Goal: Information Seeking & Learning: Learn about a topic

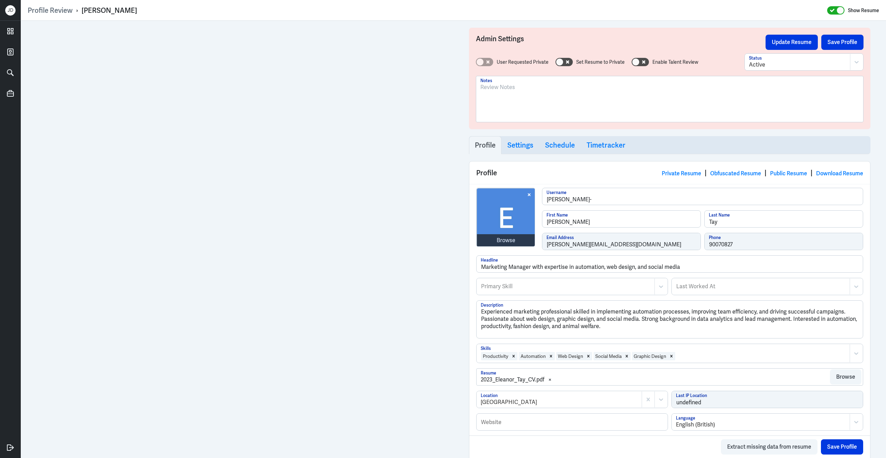
scroll to position [51, 0]
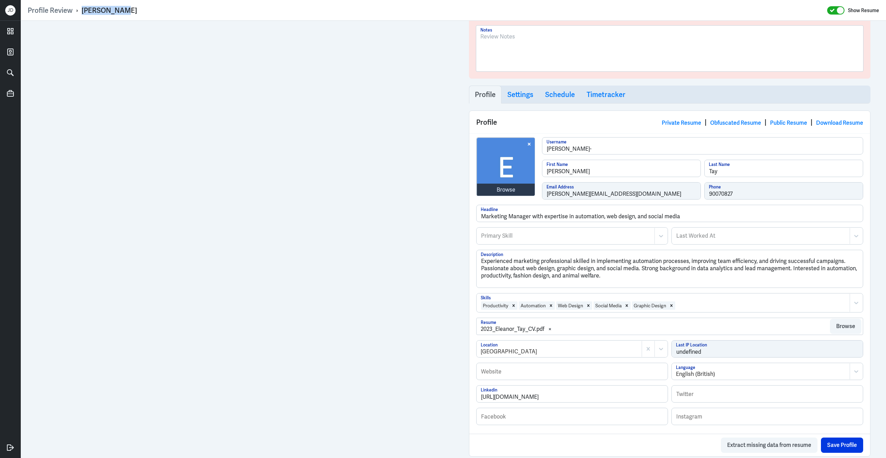
drag, startPoint x: 81, startPoint y: 11, endPoint x: 172, endPoint y: 12, distance: 90.4
click at [172, 13] on div "Profile Review › Eleanor Tay Show Resume" at bounding box center [454, 10] width 852 height 9
copy div "[PERSON_NAME]"
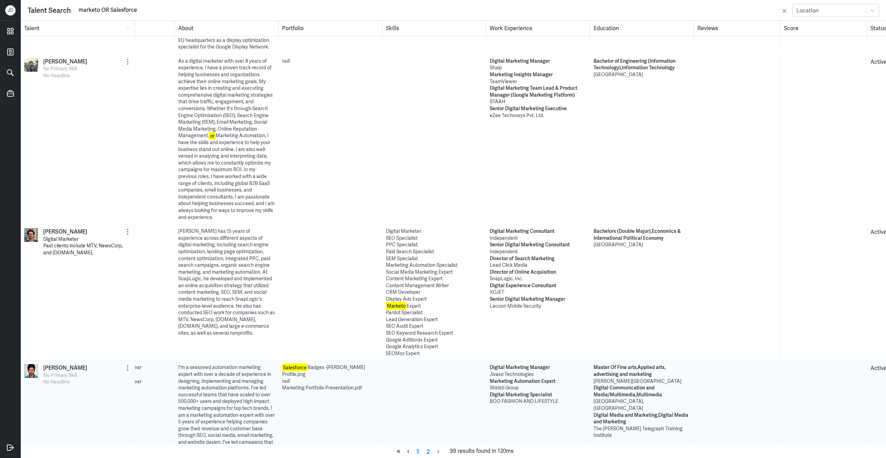
scroll to position [2630, 0]
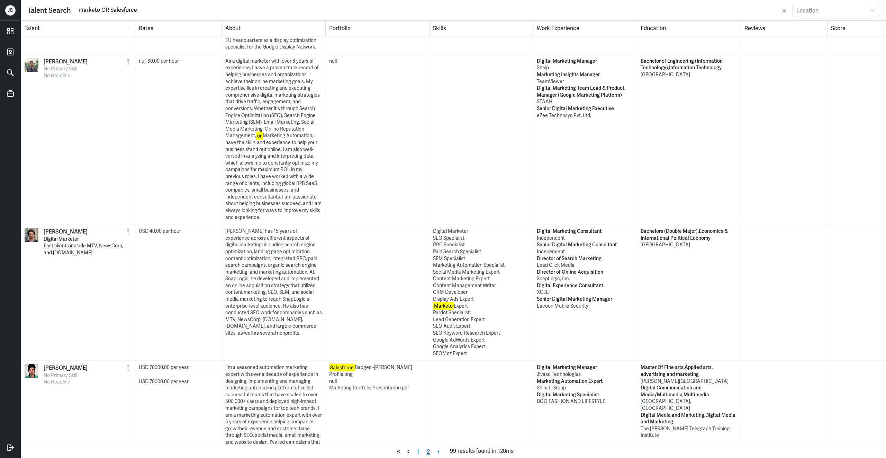
click at [429, 452] on link "2" at bounding box center [428, 451] width 11 height 10
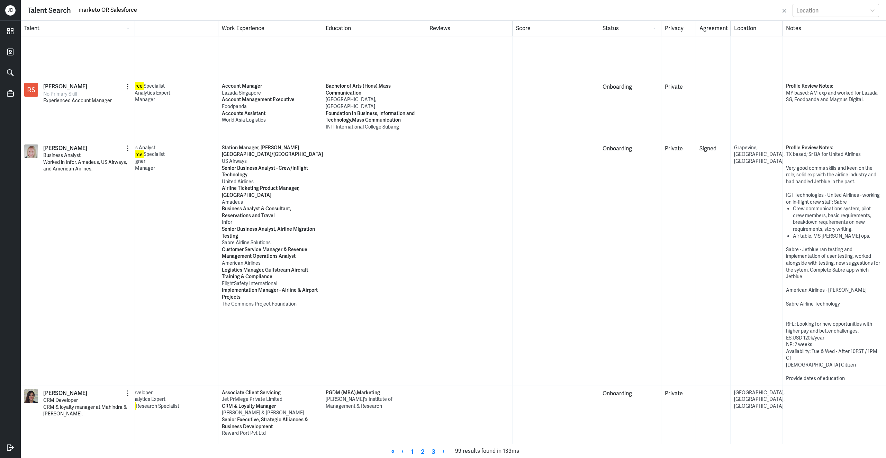
scroll to position [1672, 335]
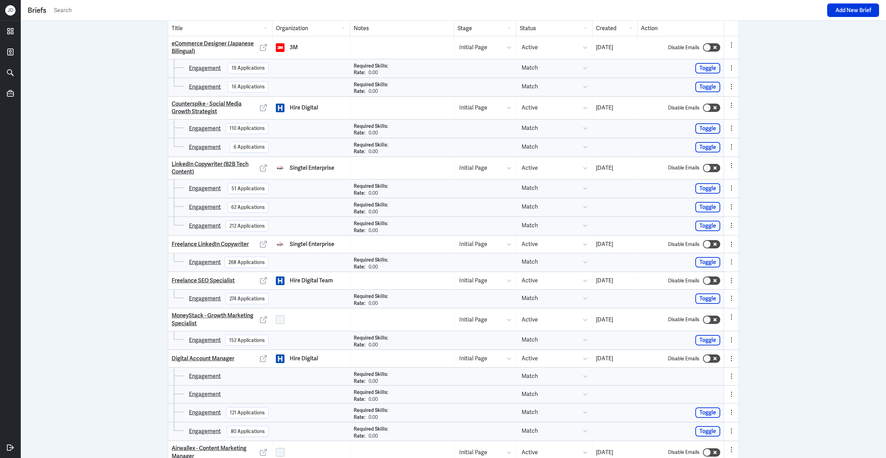
click at [158, 14] on input "text" at bounding box center [438, 10] width 771 height 10
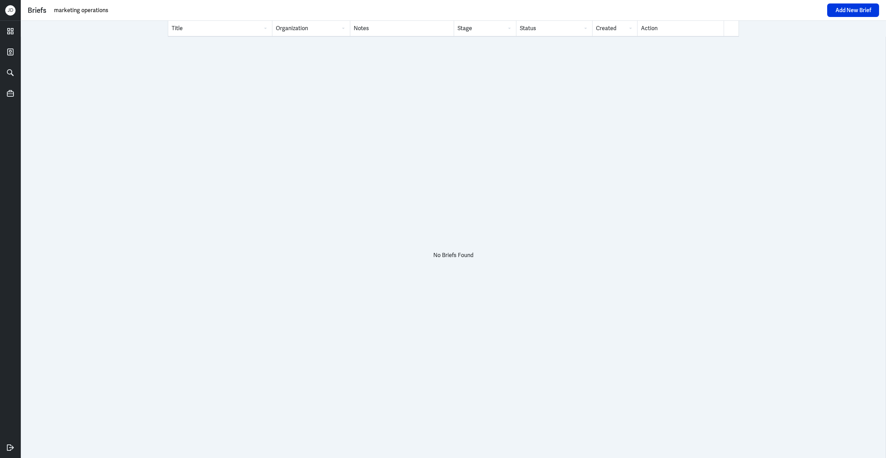
drag, startPoint x: 118, startPoint y: 9, endPoint x: -14, endPoint y: 9, distance: 132.3
click at [0, 9] on html "J D Briefs marketing operations Add New Brief Title Organization Notes Stage St…" at bounding box center [443, 229] width 886 height 458
type input "cynosure"
drag, startPoint x: 77, startPoint y: 8, endPoint x: -2, endPoint y: 12, distance: 78.7
click at [0, 12] on html "J D Briefs cynosure Add New Brief Title Organization Notes Stage Status Created…" at bounding box center [443, 229] width 886 height 458
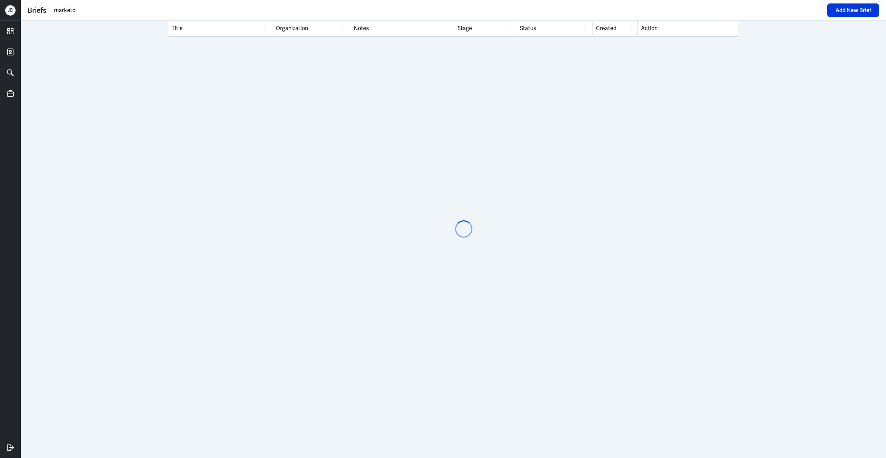
type input "marketo"
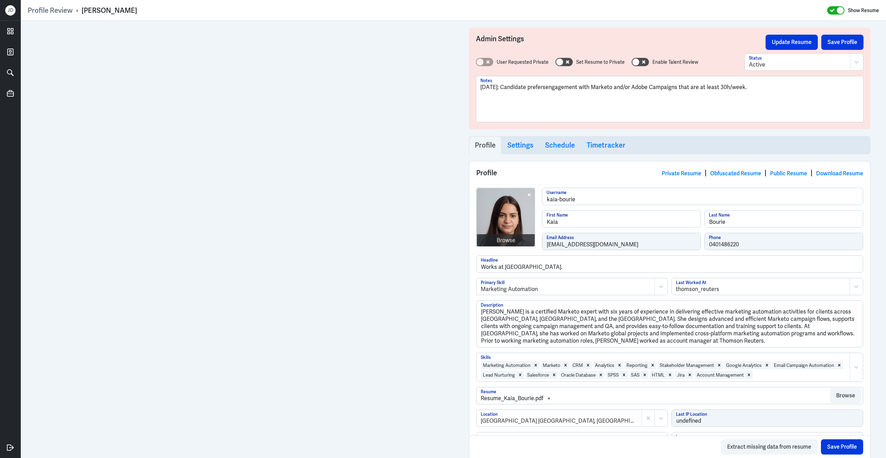
scroll to position [229, 0]
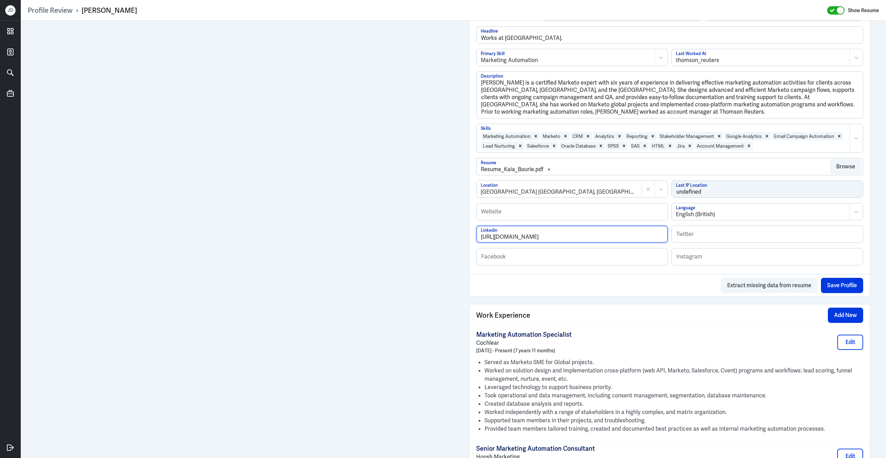
drag, startPoint x: 599, startPoint y: 240, endPoint x: 431, endPoint y: 220, distance: 168.5
click at [369, 166] on div "Admin Settings Update Resume Save Profile User Requested Private Set Resume to …" at bounding box center [454, 371] width 866 height 1158
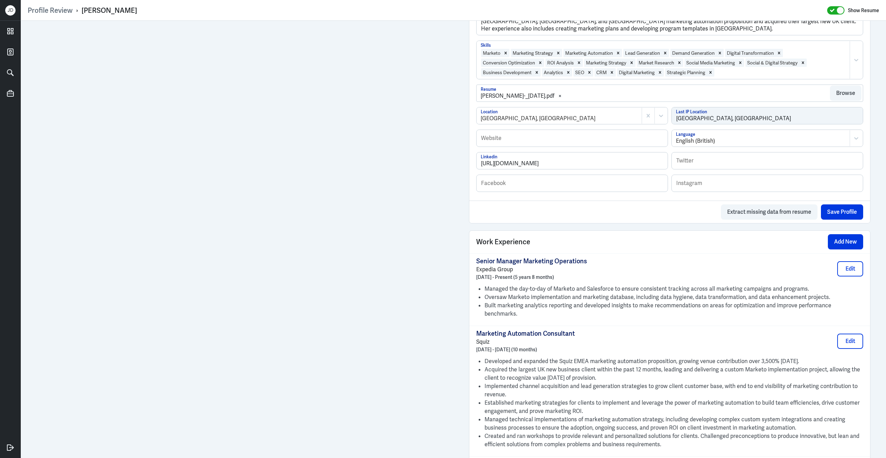
scroll to position [246, 0]
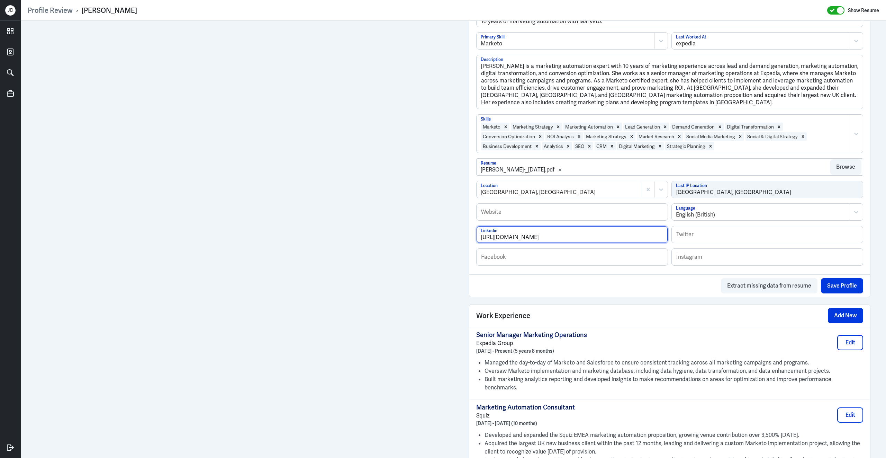
click at [605, 238] on input "https://www.linkedin.com/in/kathryncollinsnz/" at bounding box center [572, 234] width 191 height 17
drag, startPoint x: 603, startPoint y: 240, endPoint x: 434, endPoint y: 229, distance: 169.7
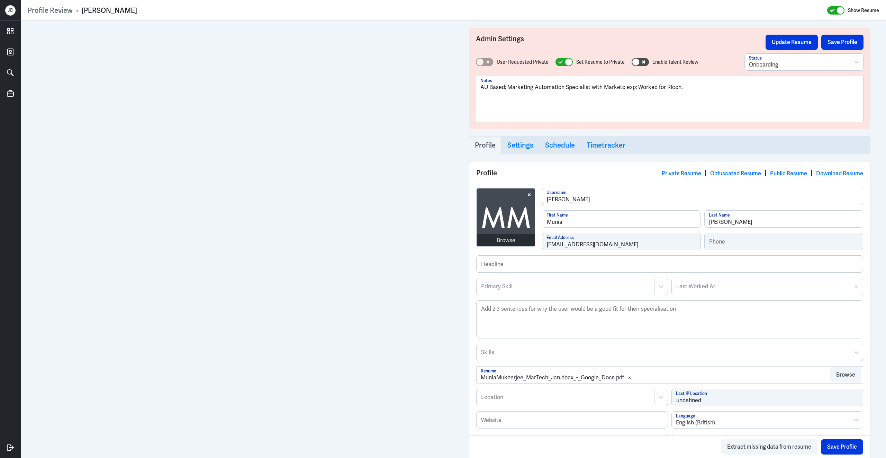
drag, startPoint x: 80, startPoint y: 9, endPoint x: 182, endPoint y: 11, distance: 101.8
click at [182, 11] on div "Profile Review › Munia Mukherjee Show Resume" at bounding box center [454, 10] width 852 height 9
copy div "› Munia Mukherjee"
drag, startPoint x: 695, startPoint y: 86, endPoint x: 418, endPoint y: 68, distance: 278.3
click at [372, 15] on div "Profile Review › Munia Mukherjee Show Resume Admin Settings Update Resume Save …" at bounding box center [454, 229] width 866 height 458
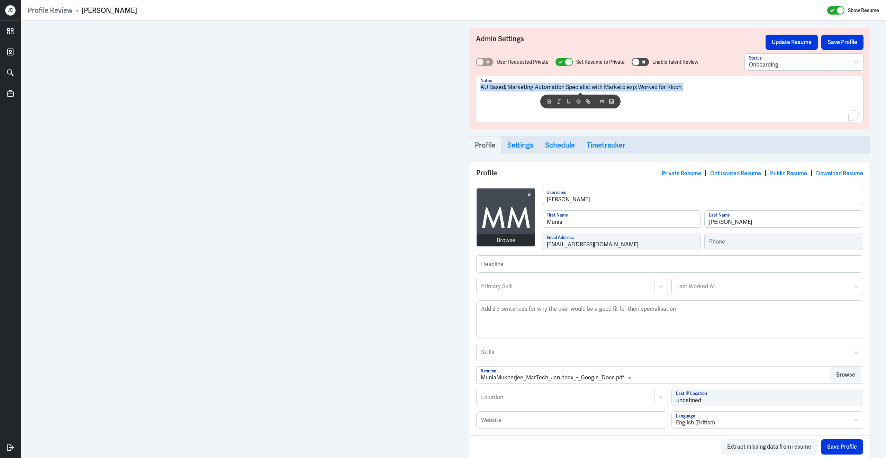
copy p "AU Based; Marketing Automation Specialist with Marketo exp; Worked for Ricoh."
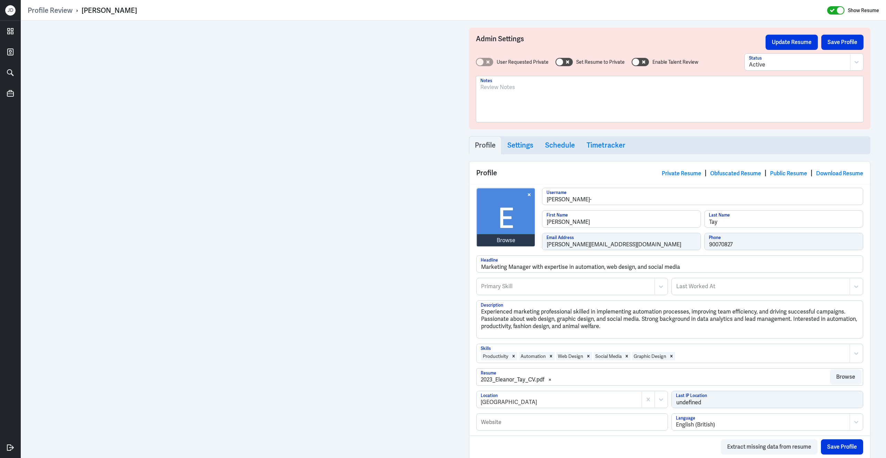
click at [529, 98] on div at bounding box center [670, 101] width 379 height 37
click at [534, 91] on p "SG Based;" at bounding box center [670, 87] width 379 height 8
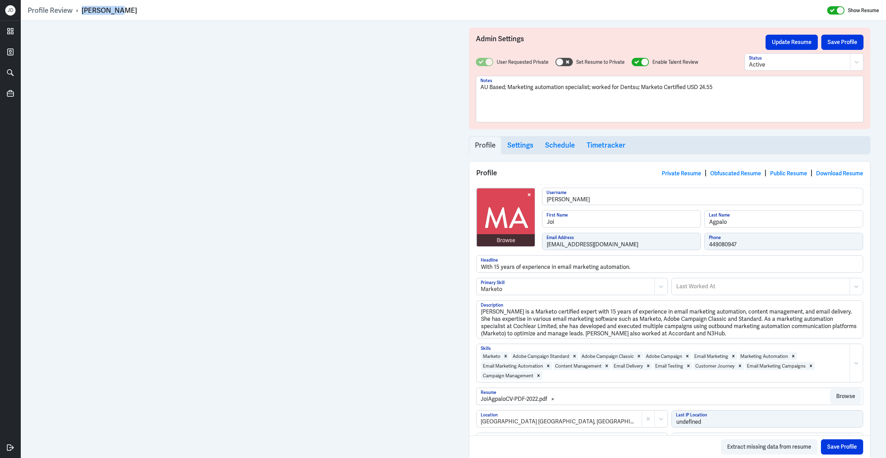
drag, startPoint x: 81, startPoint y: 11, endPoint x: 145, endPoint y: 13, distance: 63.4
click at [145, 13] on div "Profile Review › [PERSON_NAME] Show Resume" at bounding box center [454, 10] width 852 height 9
copy div "[PERSON_NAME]"
click at [721, 87] on p "AU Based; Marketing automation specialist; worked for Dentsu; Marketo Certified…" at bounding box center [670, 87] width 379 height 8
drag, startPoint x: 683, startPoint y: 87, endPoint x: 426, endPoint y: 83, distance: 257.3
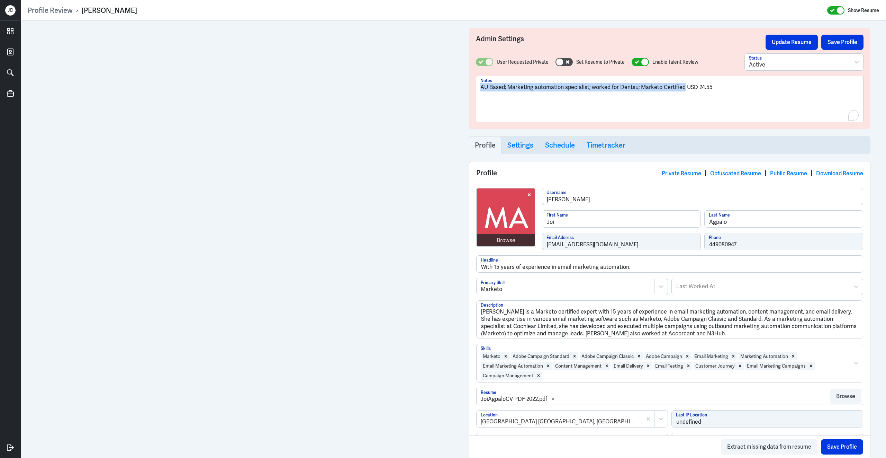
copy p "AU Based; Marketing automation specialist; worked for Dentsu; Marketo Certified"
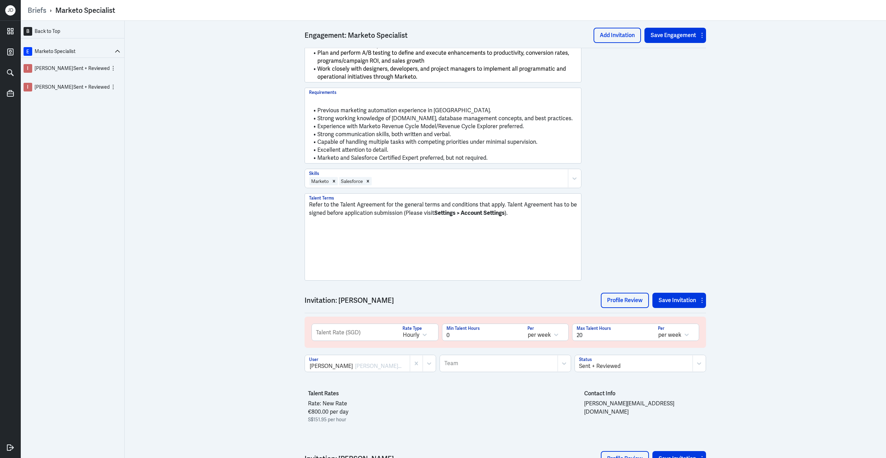
scroll to position [738, 0]
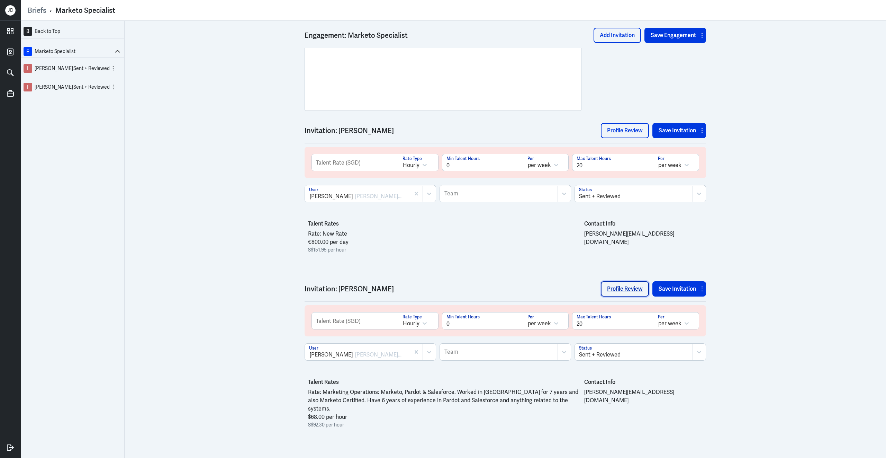
click at [626, 289] on link "Profile Review" at bounding box center [625, 288] width 48 height 15
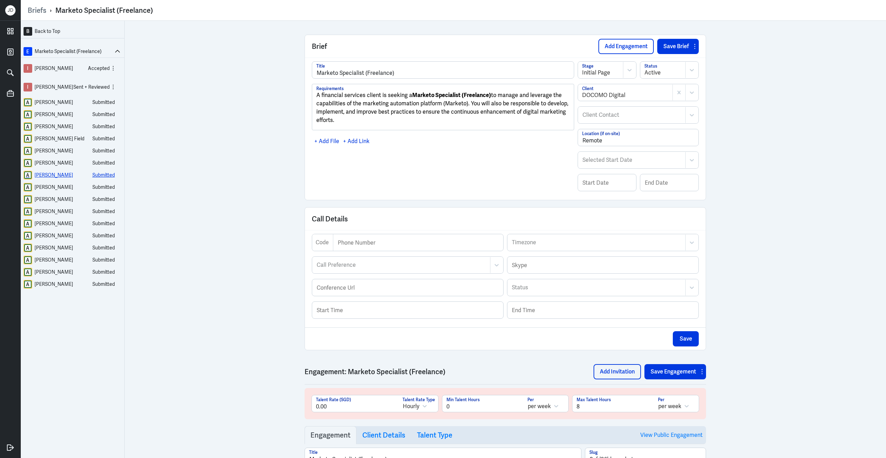
click at [54, 178] on div "Beth Fadare" at bounding box center [54, 175] width 38 height 9
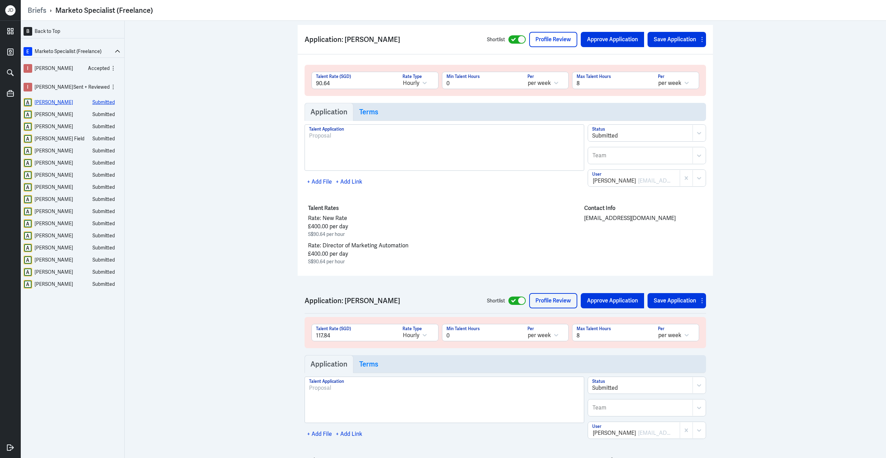
click at [51, 103] on div "Henrik Becker" at bounding box center [54, 102] width 38 height 9
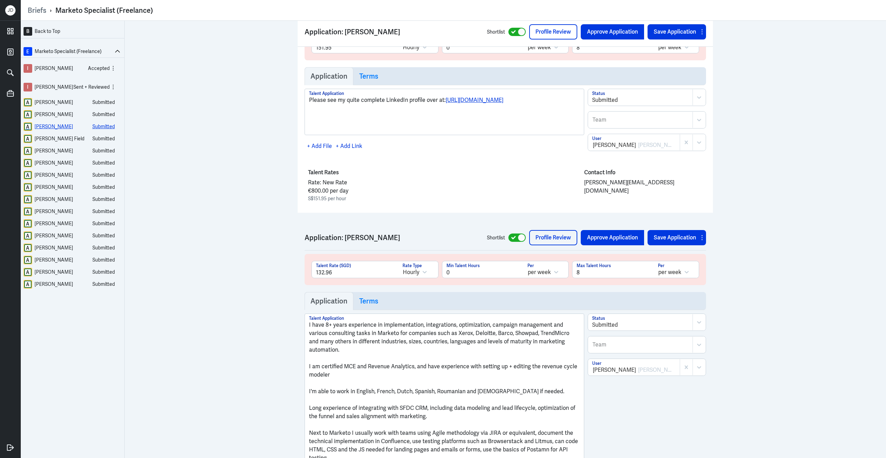
scroll to position [1211, 0]
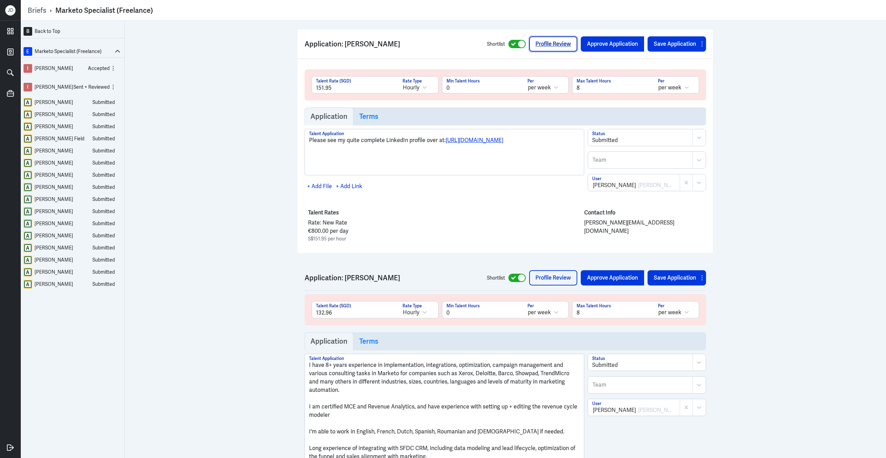
click at [556, 36] on link "Profile Review" at bounding box center [553, 43] width 48 height 15
click at [63, 114] on div "Tiberiu Stanciu" at bounding box center [54, 114] width 38 height 9
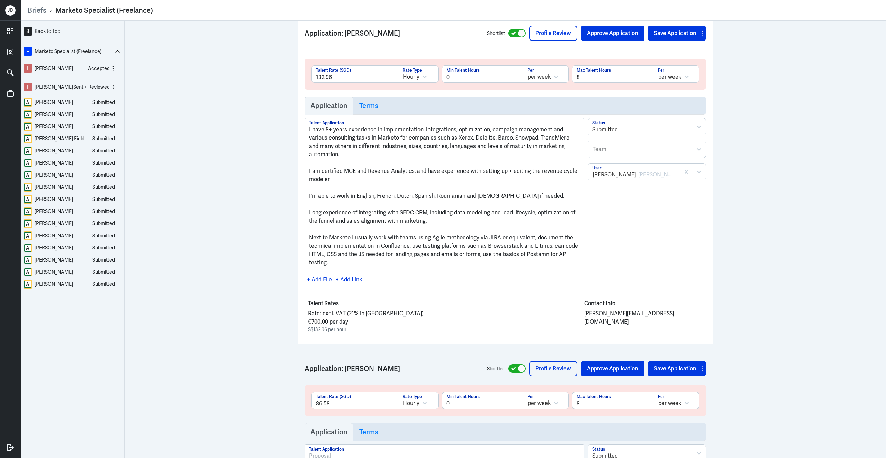
scroll to position [1447, 0]
click at [550, 36] on link "Profile Review" at bounding box center [553, 32] width 48 height 15
click at [547, 360] on link "Profile Review" at bounding box center [553, 367] width 48 height 15
click at [39, 142] on div "[PERSON_NAME] Field" at bounding box center [60, 138] width 50 height 9
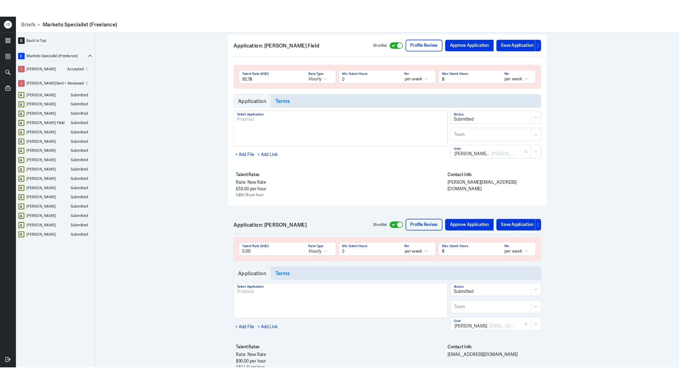
scroll to position [1994, 0]
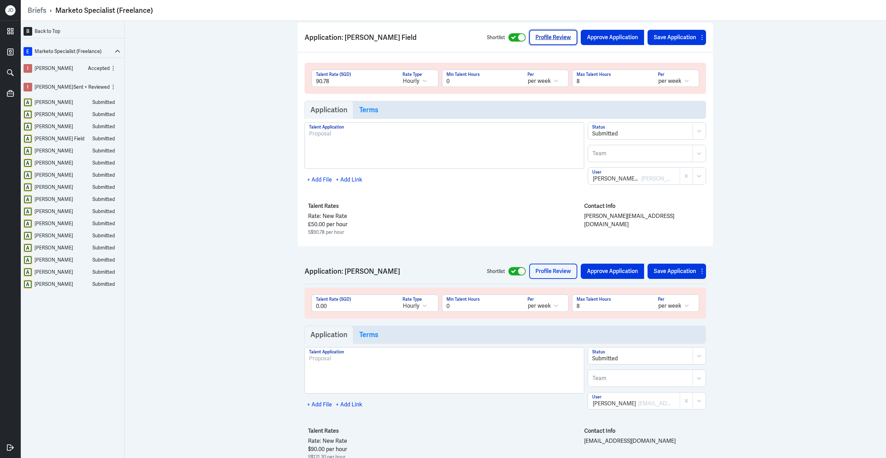
click at [554, 31] on link "Profile Review" at bounding box center [553, 37] width 48 height 15
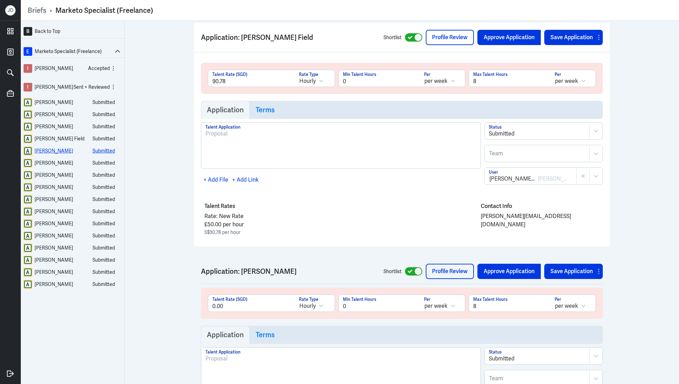
click at [56, 152] on div "Paul Trushin" at bounding box center [54, 150] width 38 height 9
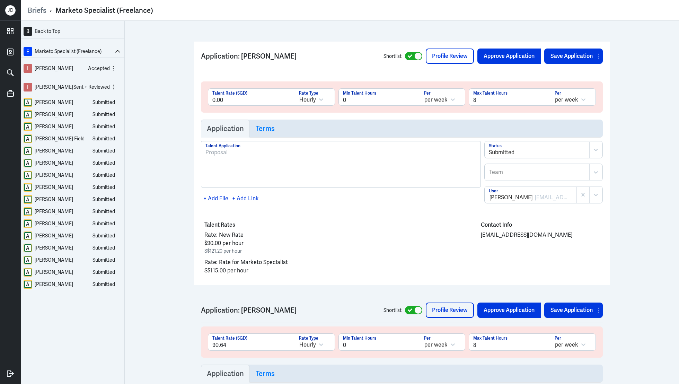
scroll to position [2200, 0]
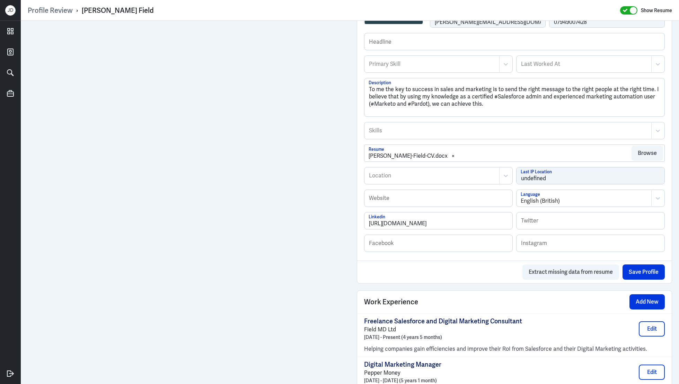
scroll to position [245, 0]
